Goal: Navigation & Orientation: Find specific page/section

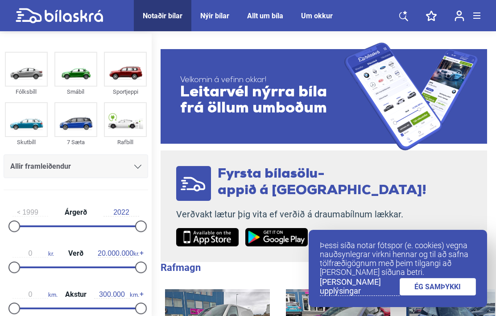
click at [165, 20] on div "Notaðir bílar" at bounding box center [163, 16] width 40 height 8
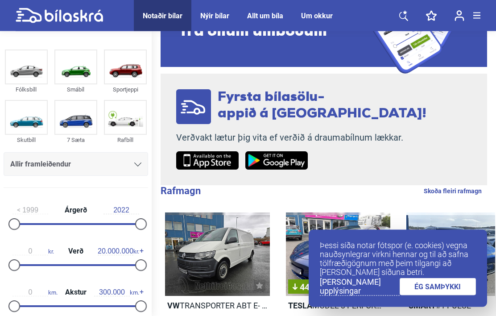
scroll to position [77, 0]
click at [435, 295] on link "ÉG SAMÞYKKI" at bounding box center [438, 286] width 77 height 17
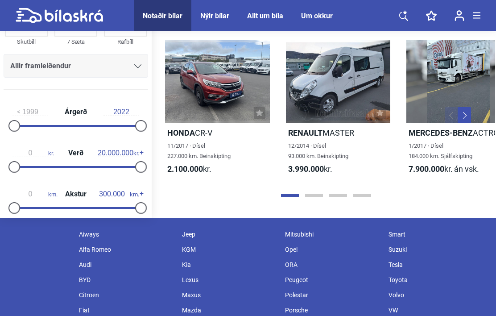
scroll to position [1037, 0]
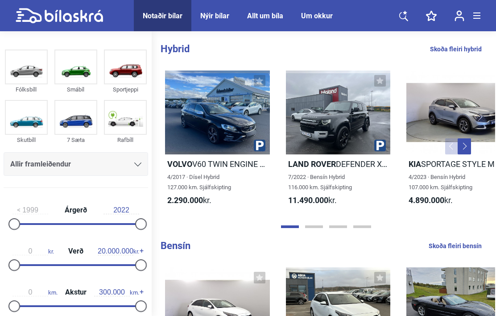
click at [405, 12] on icon at bounding box center [405, 12] width 4 height 4
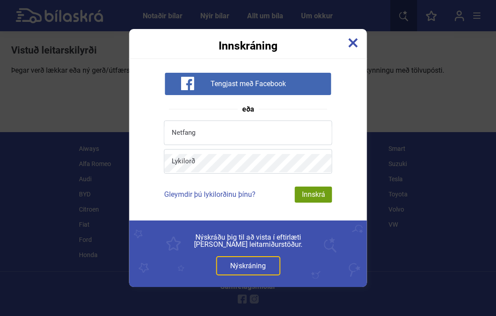
scroll to position [39, 0]
click at [354, 42] on img at bounding box center [353, 43] width 10 height 10
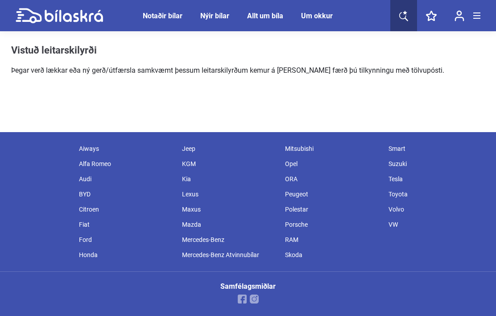
click at [81, 237] on div "Ford" at bounding box center [126, 239] width 103 height 15
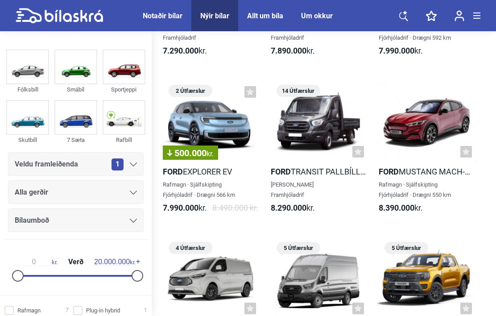
scroll to position [307, 0]
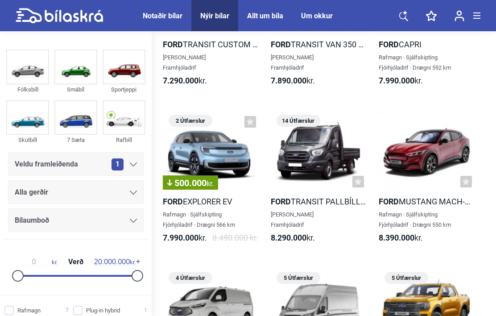
click at [159, 15] on div "Notaðir bílar" at bounding box center [163, 16] width 40 height 8
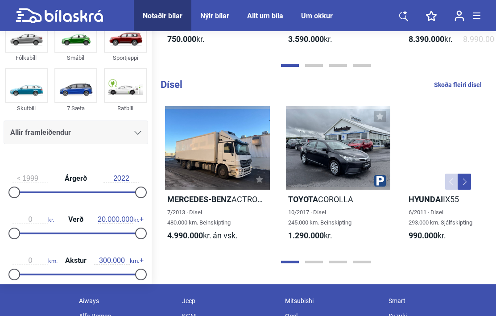
scroll to position [966, 0]
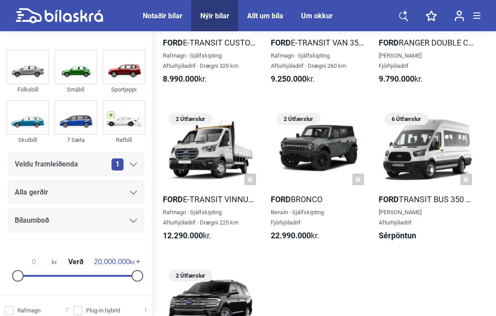
scroll to position [593, 0]
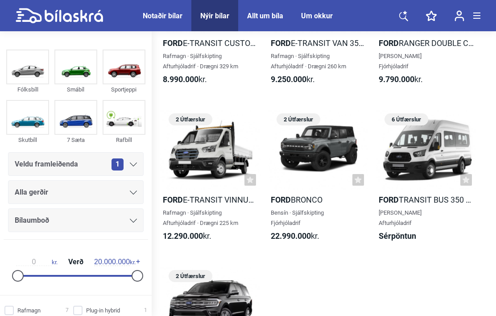
click at [159, 12] on div "Notaðir bílar" at bounding box center [163, 16] width 40 height 8
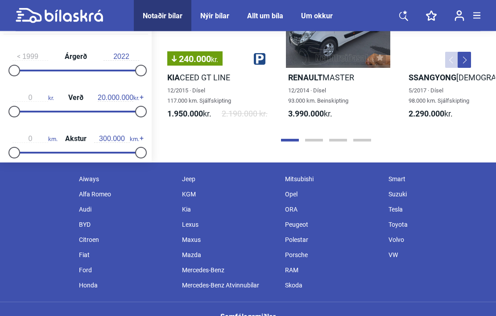
scroll to position [1094, 0]
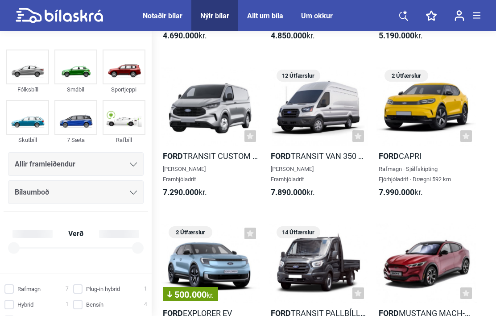
scroll to position [593, 0]
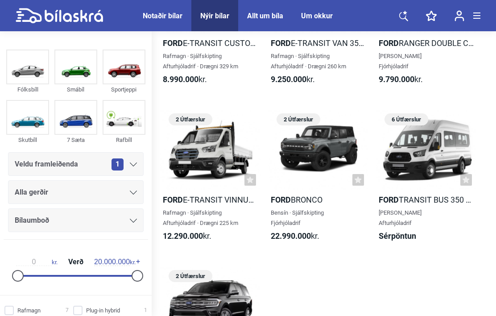
scroll to position [39, 0]
